Goal: Task Accomplishment & Management: Manage account settings

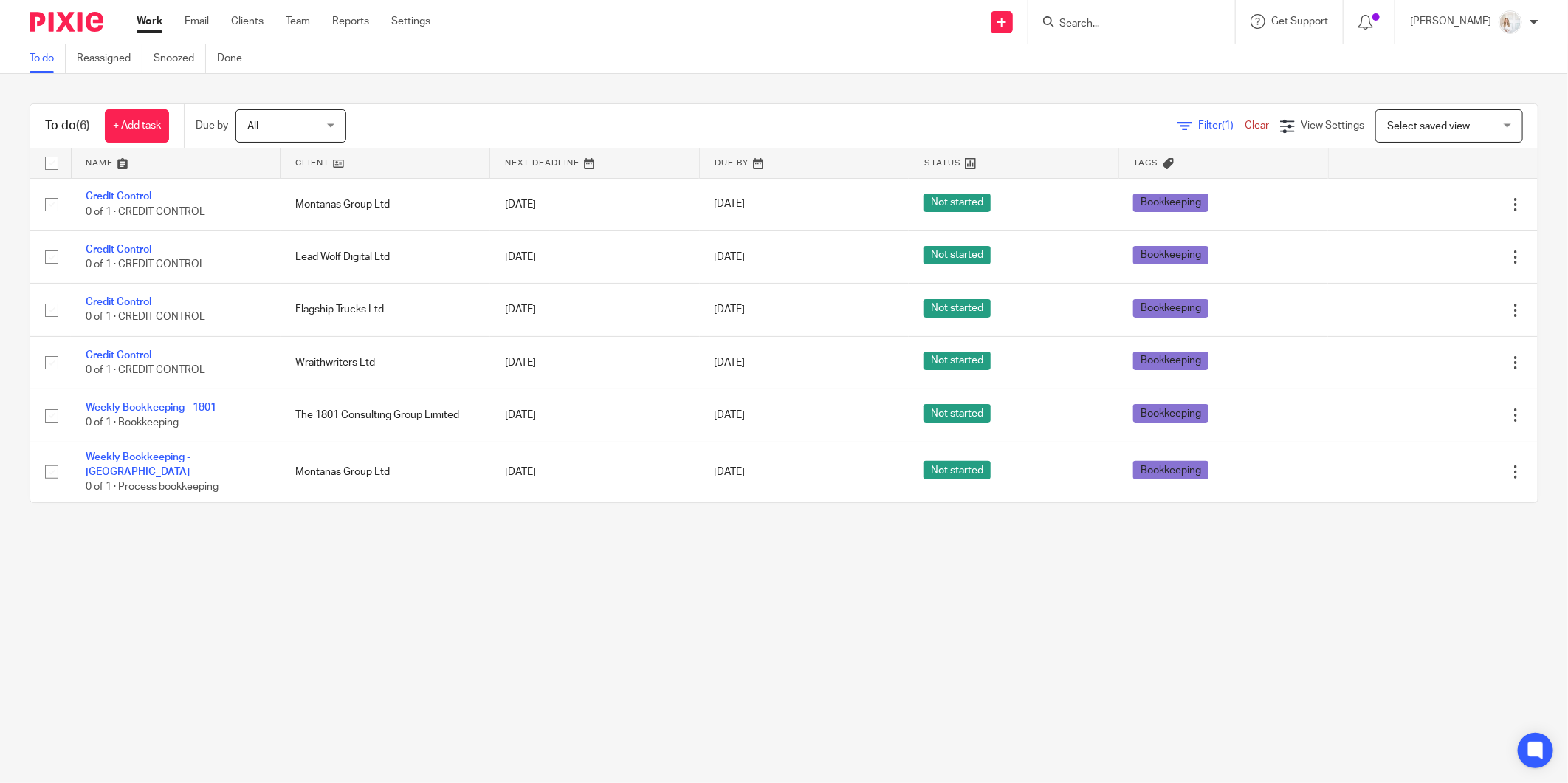
click at [49, 159] on input "checkbox" at bounding box center [52, 163] width 28 height 28
checkbox input "true"
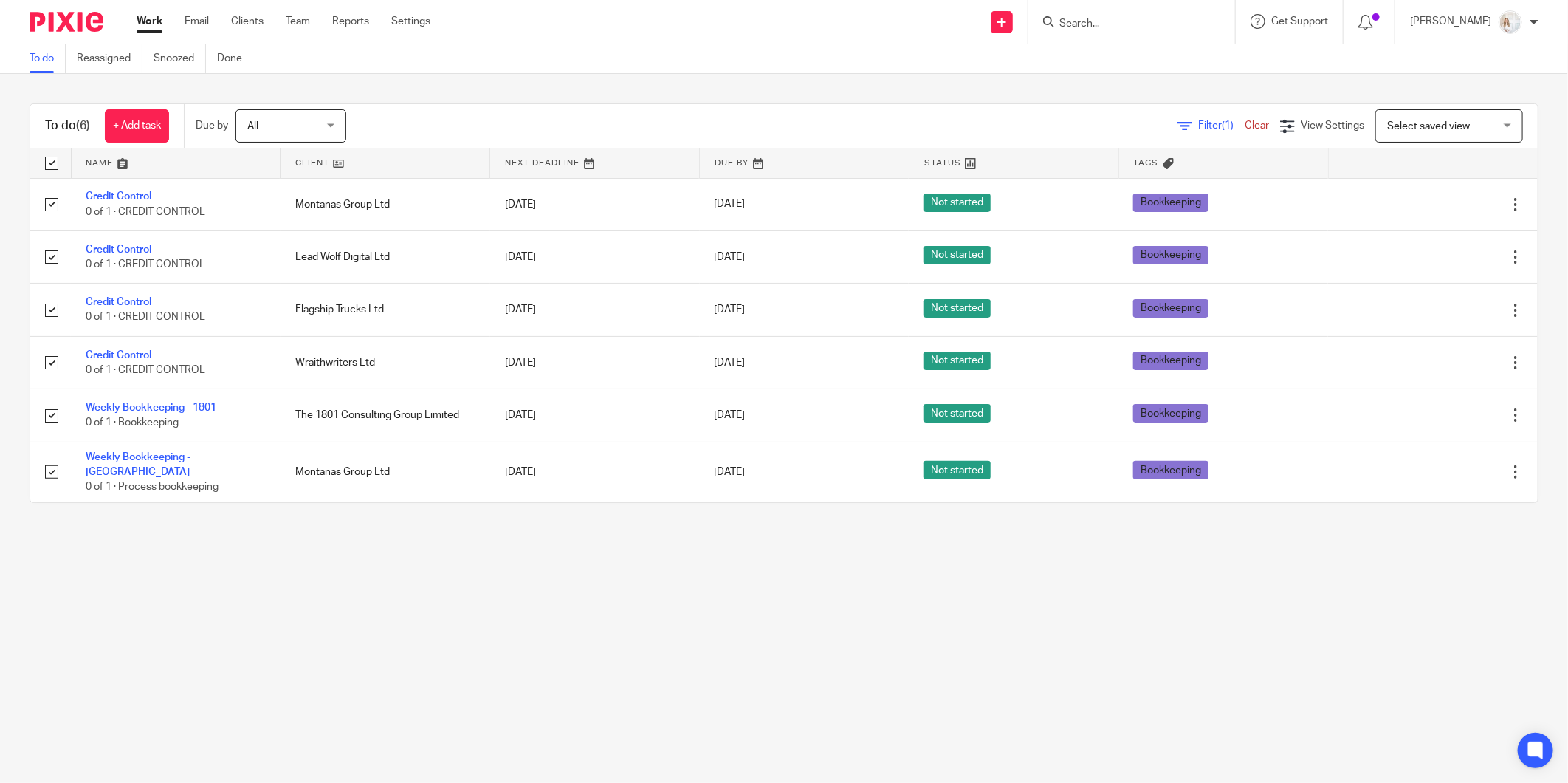
checkbox input "true"
click at [335, 116] on div "Assignee Assignee" at bounding box center [380, 125] width 110 height 33
click at [290, 116] on span "Status" at bounding box center [254, 125] width 79 height 31
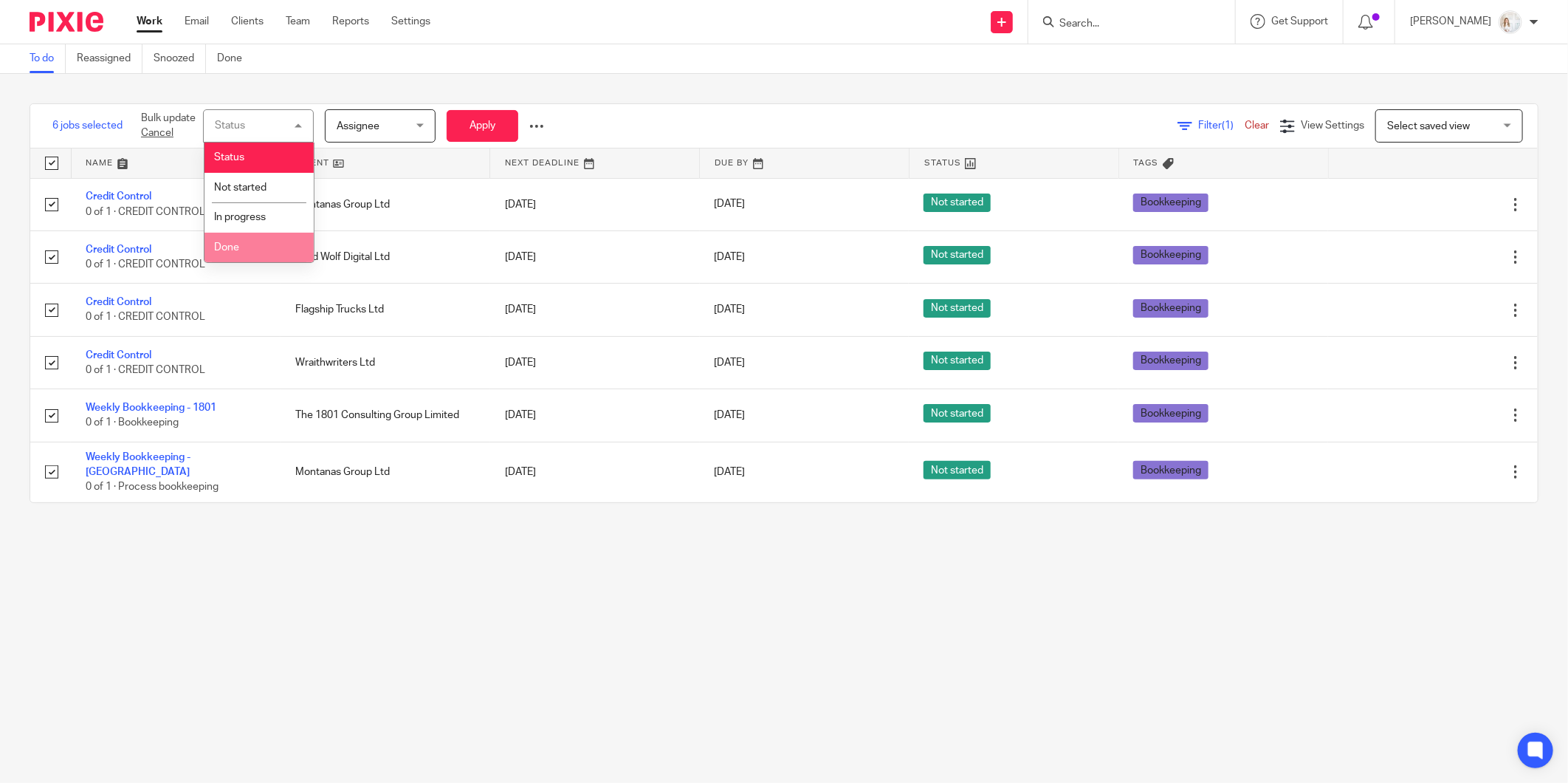
click at [255, 257] on li "Done" at bounding box center [260, 248] width 109 height 30
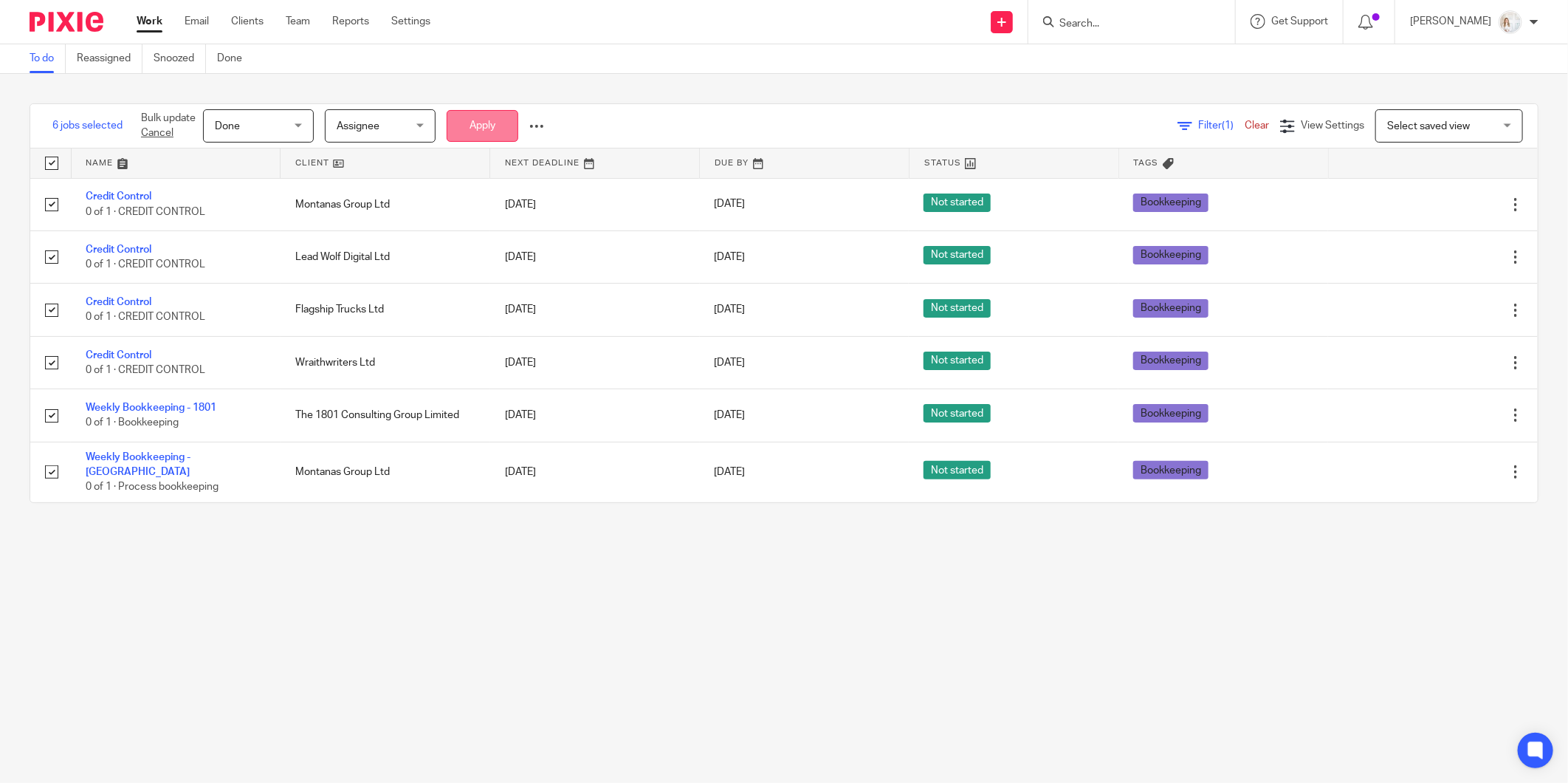
click at [488, 120] on button "Apply" at bounding box center [482, 126] width 72 height 32
